Goal: Find specific page/section: Find specific page/section

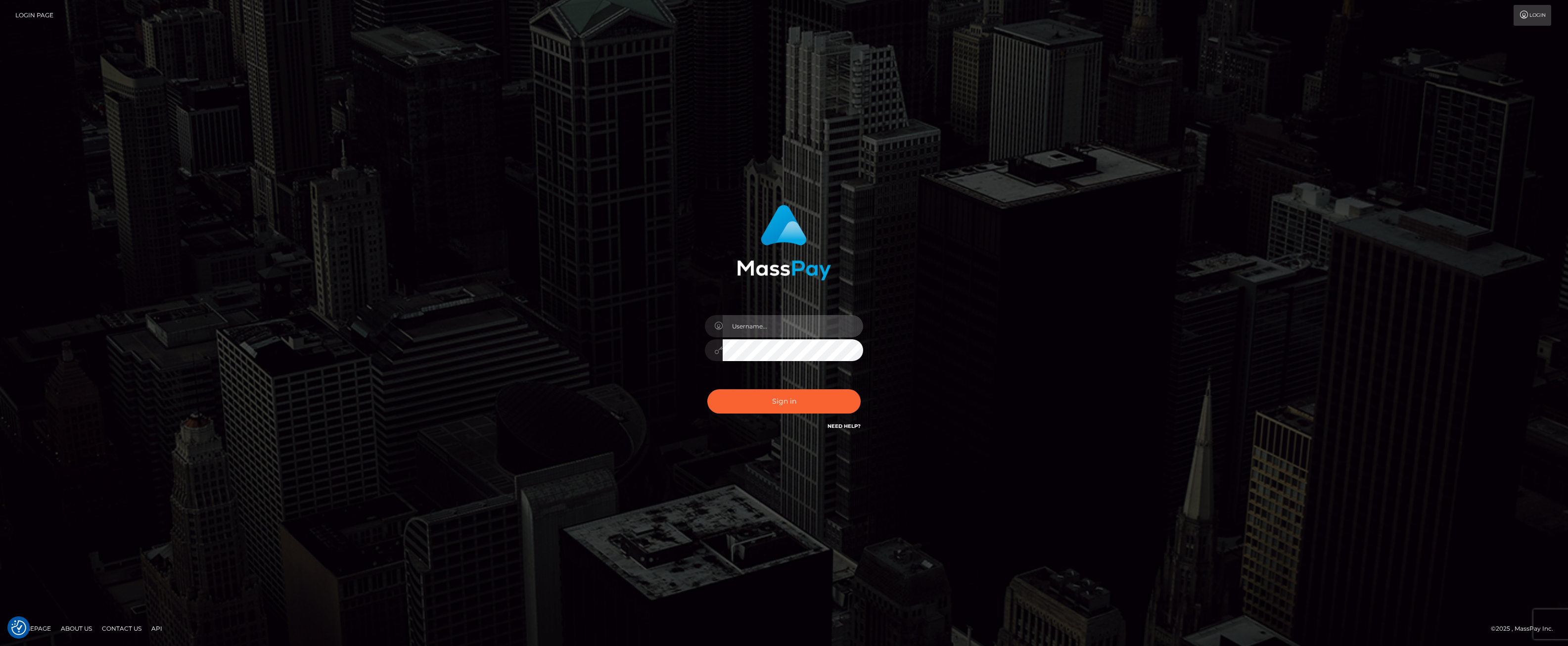
click at [779, 327] on input "text" at bounding box center [793, 326] width 141 height 23
type input "ashbil"
click at [779, 408] on button "Sign in" at bounding box center [784, 402] width 153 height 24
click at [757, 332] on input "text" at bounding box center [793, 326] width 141 height 23
type input "ashbil"
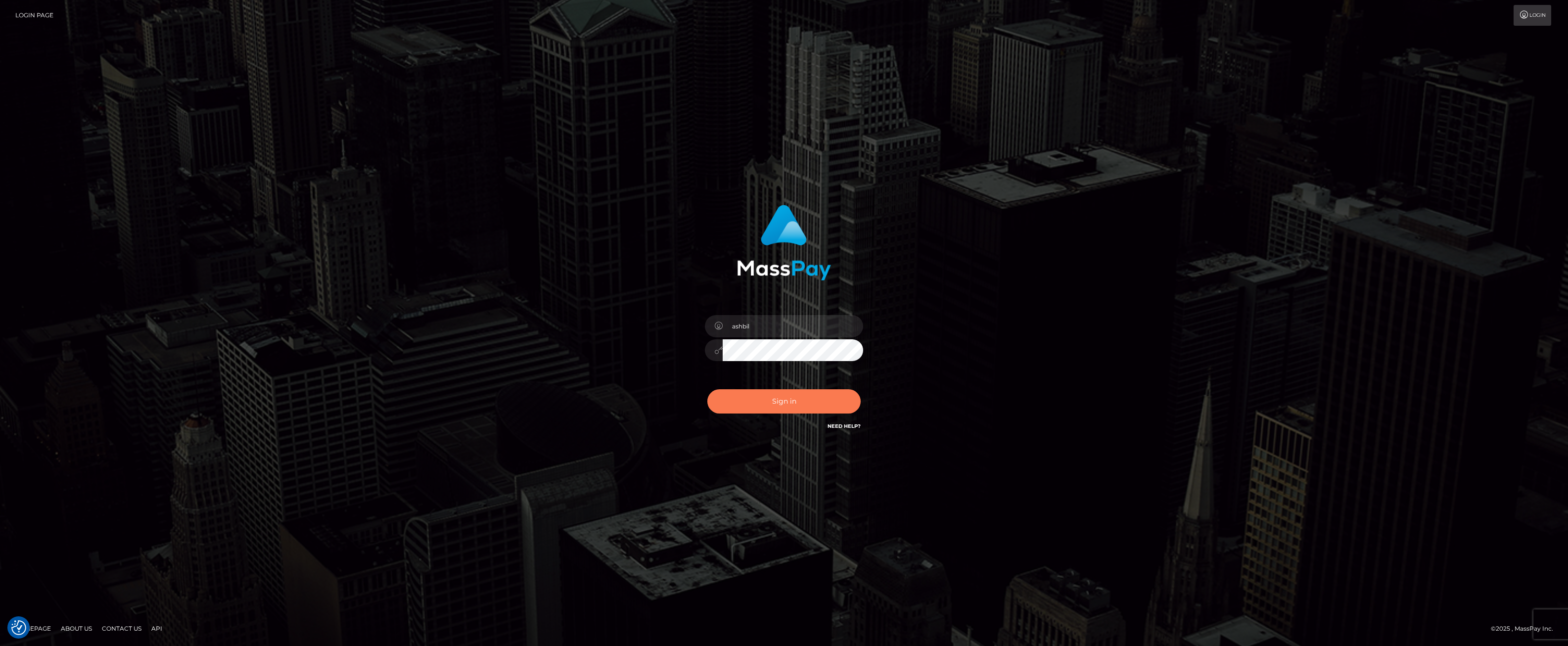
click at [775, 395] on button "Sign in" at bounding box center [784, 402] width 153 height 24
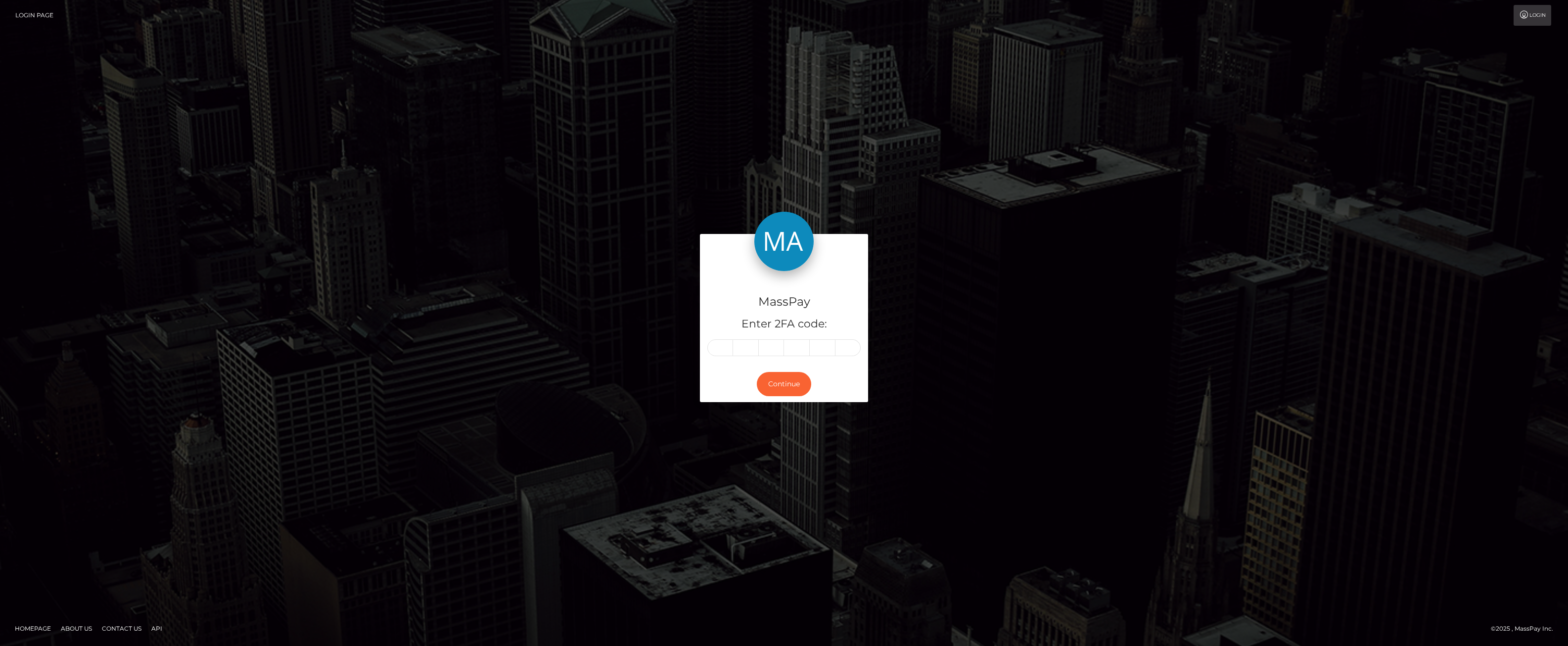
click at [721, 345] on input "text" at bounding box center [720, 348] width 26 height 17
type input "8"
type input "6"
type input "0"
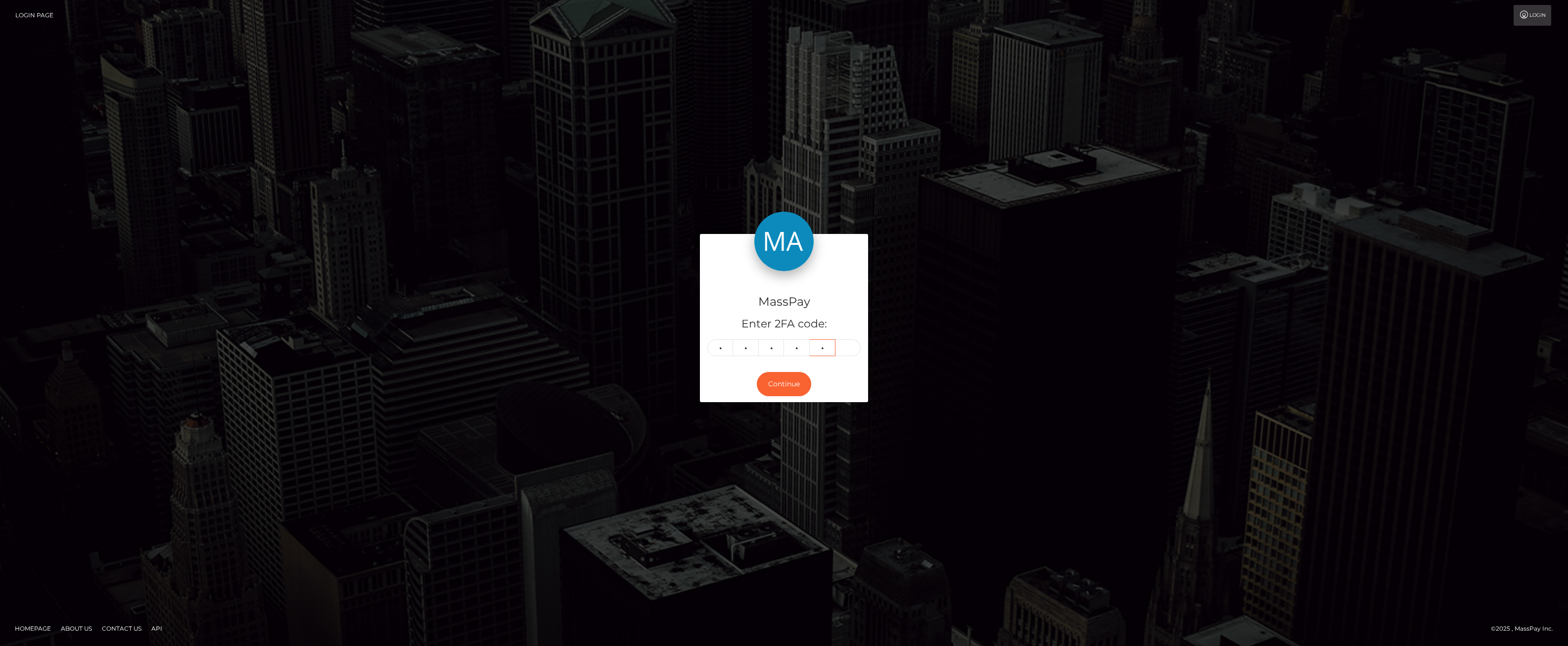
type input "0"
type input "4"
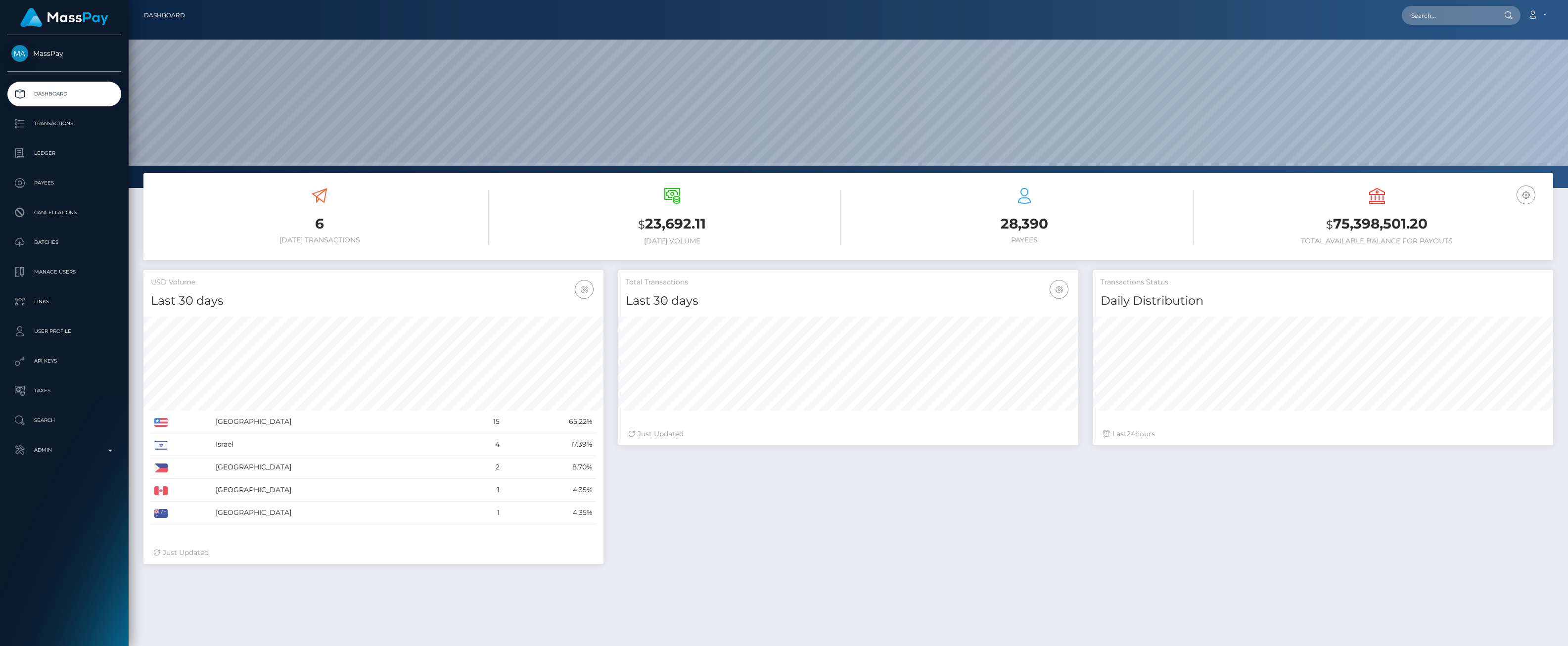
scroll to position [175, 460]
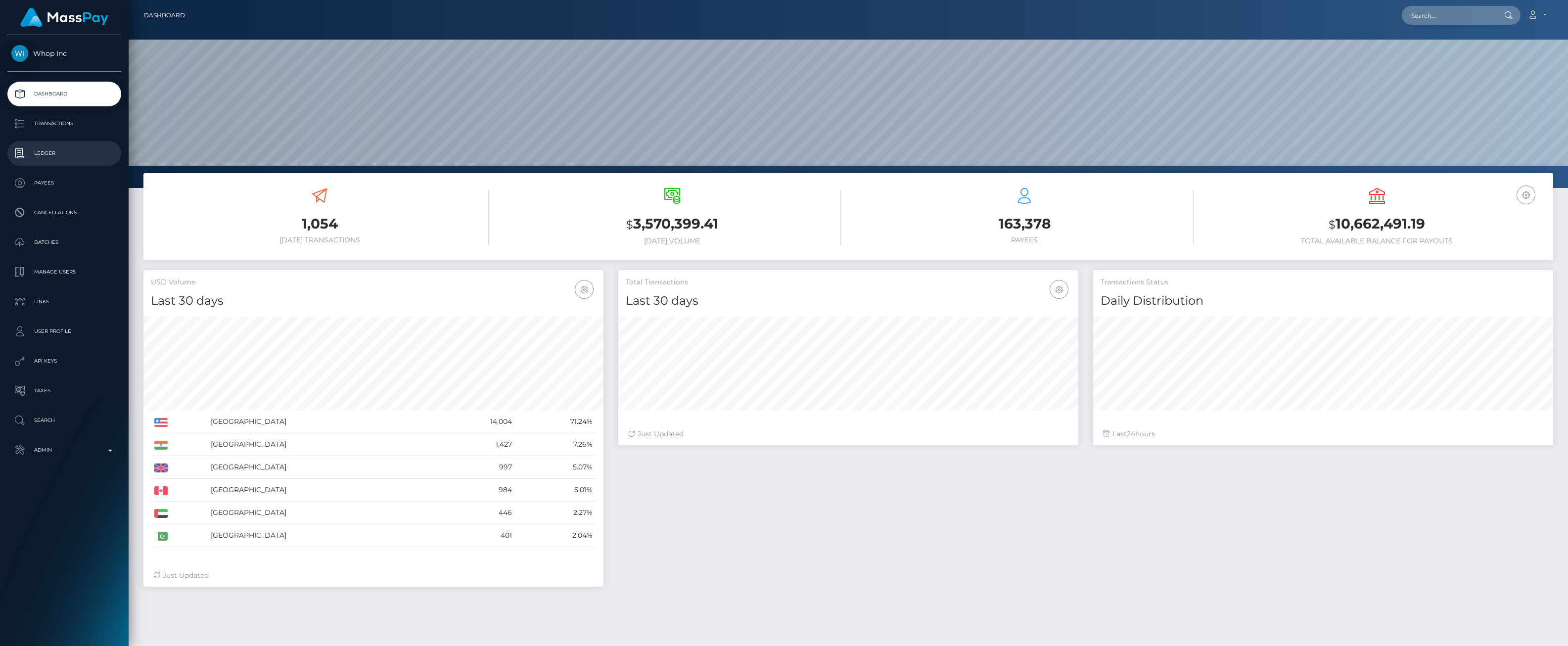
click at [47, 157] on p "Ledger" at bounding box center [65, 153] width 106 height 15
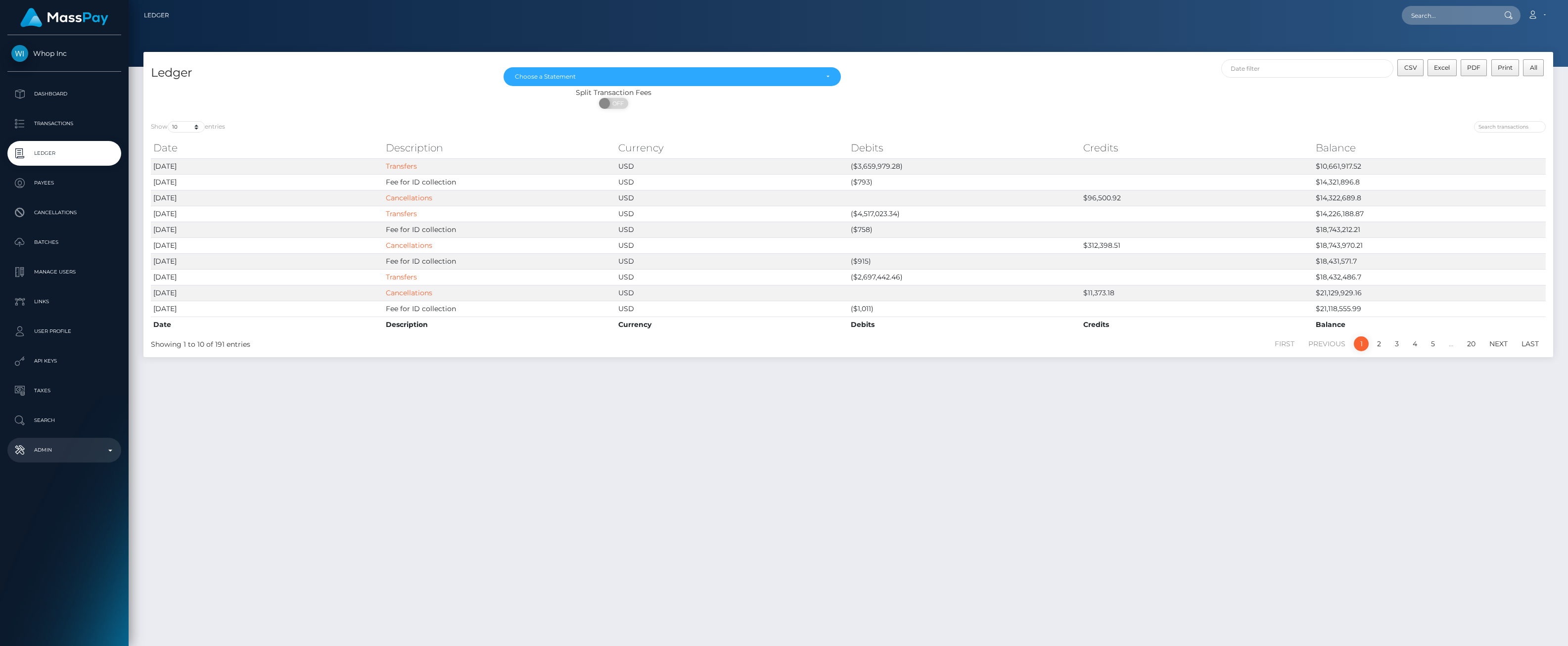
click at [111, 453] on p "Admin" at bounding box center [65, 450] width 106 height 15
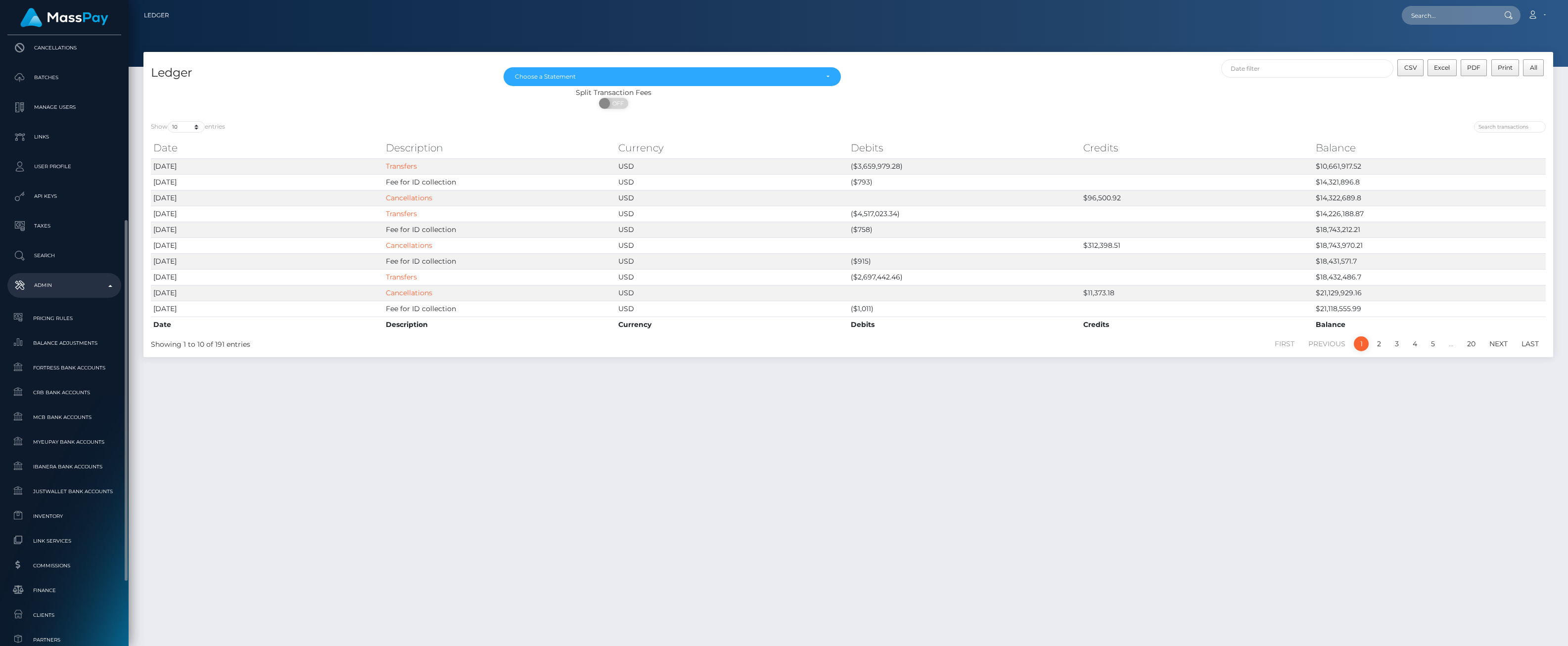
scroll to position [220, 0]
click at [72, 466] on span "Inventory" at bounding box center [65, 461] width 106 height 12
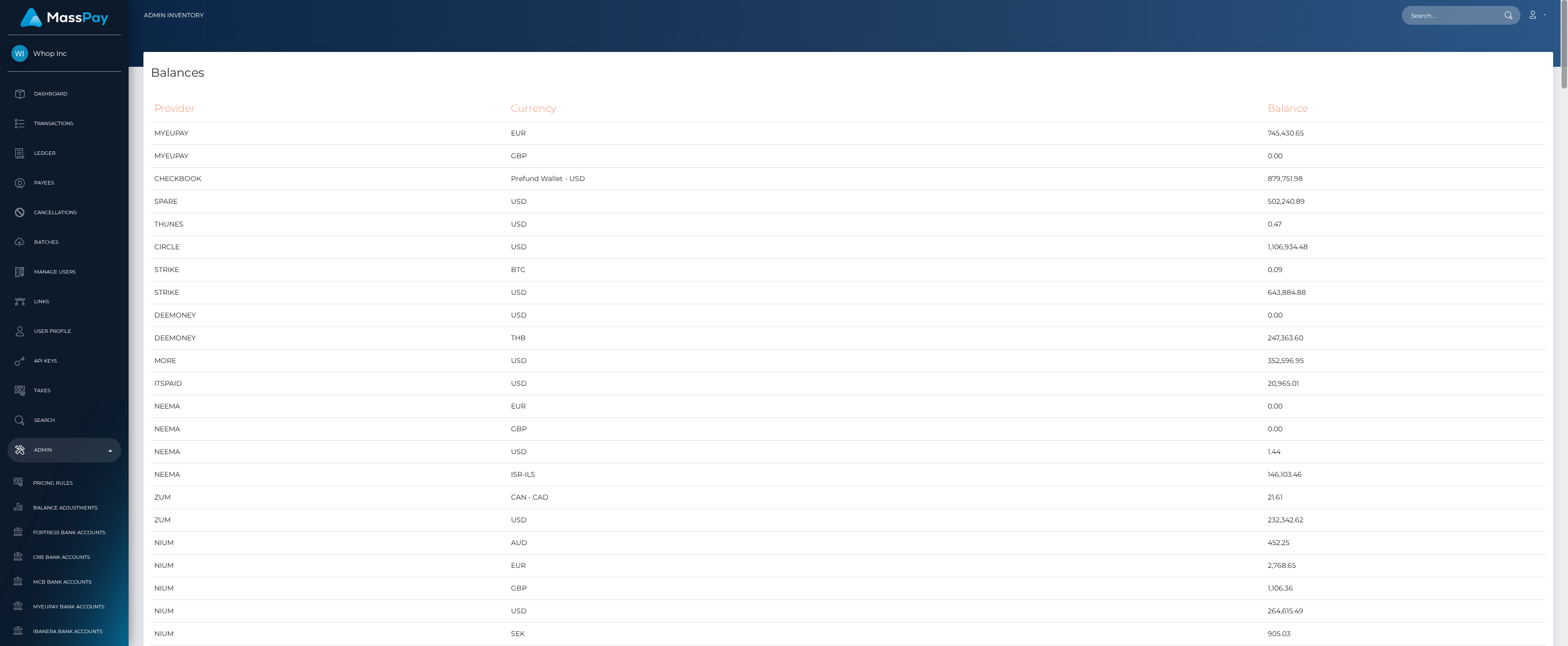
drag, startPoint x: 1564, startPoint y: 502, endPoint x: 1547, endPoint y: -50, distance: 552.3
click at [1547, 0] on html "Whop Inc Dashboard Transactions Ledger Payees Cancellations Links" at bounding box center [784, 323] width 1568 height 646
